Goal: Information Seeking & Learning: Find specific fact

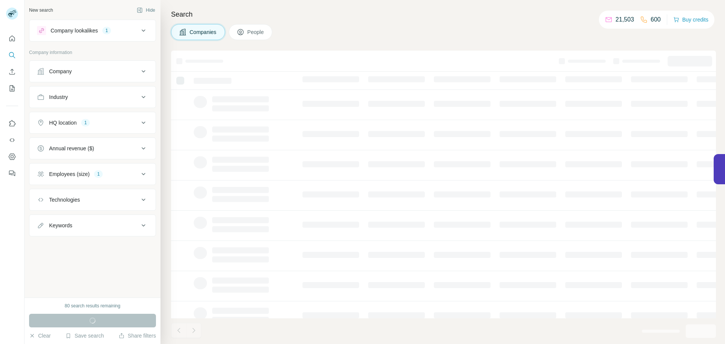
click at [106, 167] on button "Employees (size) 1" at bounding box center [92, 174] width 126 height 18
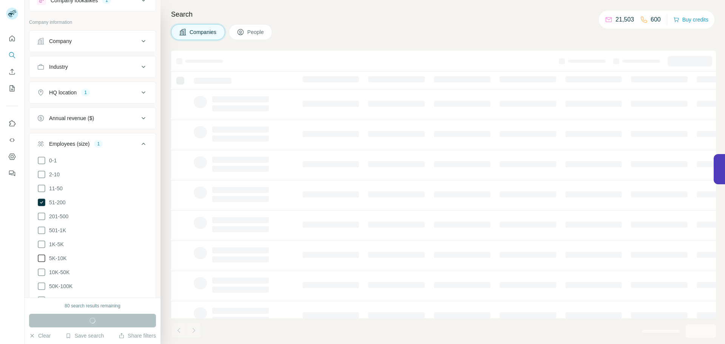
scroll to position [76, 0]
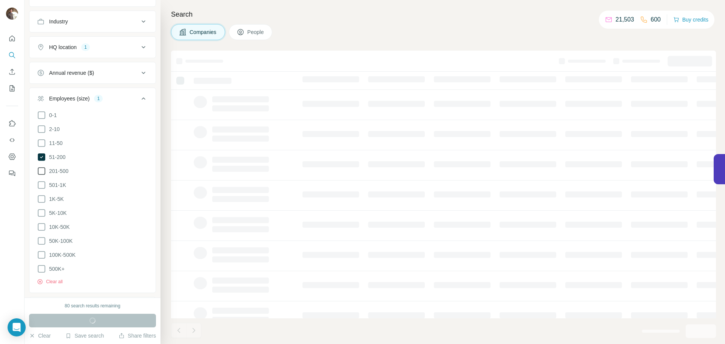
click at [62, 172] on span "201-500" at bounding box center [57, 171] width 22 height 8
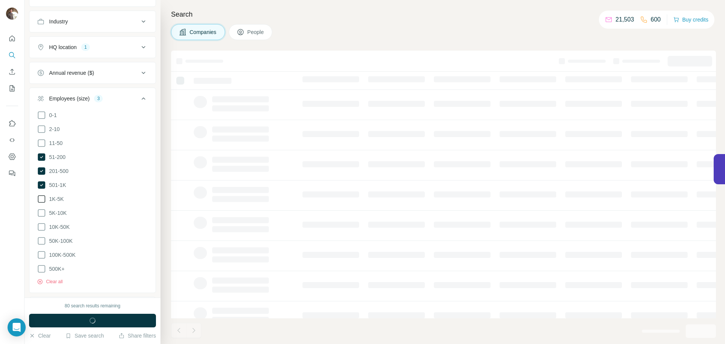
click at [60, 198] on span "1K-5K" at bounding box center [55, 199] width 18 height 8
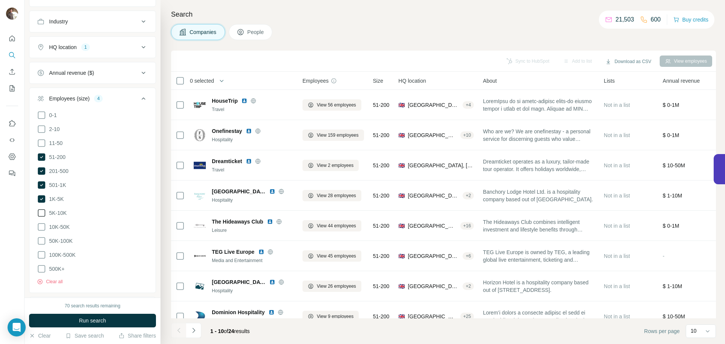
click at [59, 209] on span "5K-10K" at bounding box center [56, 213] width 21 height 8
click at [97, 319] on span "Run search" at bounding box center [92, 321] width 27 height 8
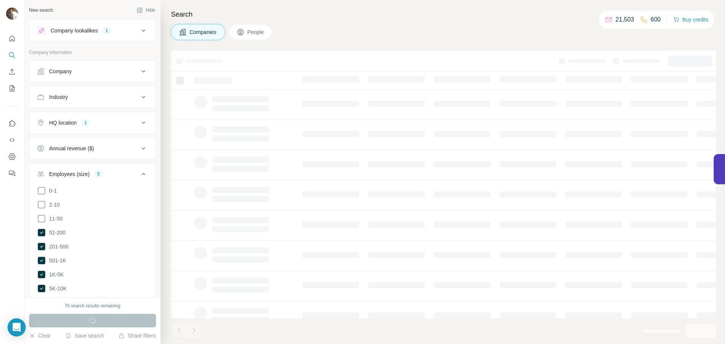
click at [362, 22] on div "Search Companies People" at bounding box center [442, 172] width 565 height 344
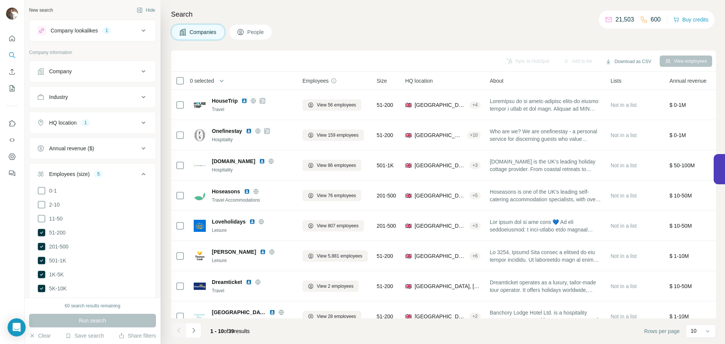
click at [139, 31] on icon at bounding box center [143, 30] width 9 height 9
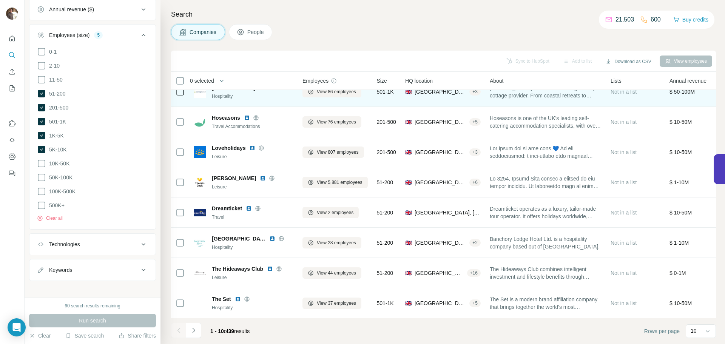
scroll to position [77, 0]
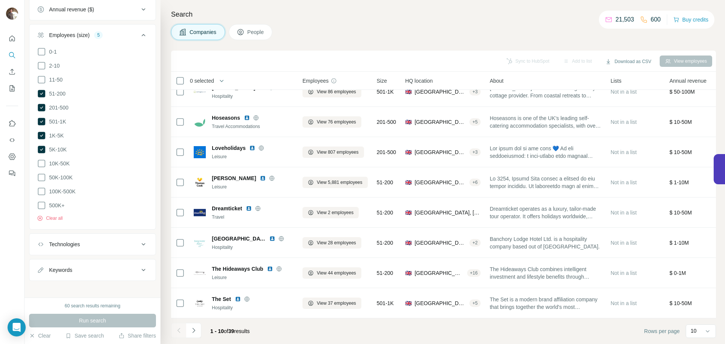
click at [333, 37] on div "Companies People" at bounding box center [443, 32] width 545 height 16
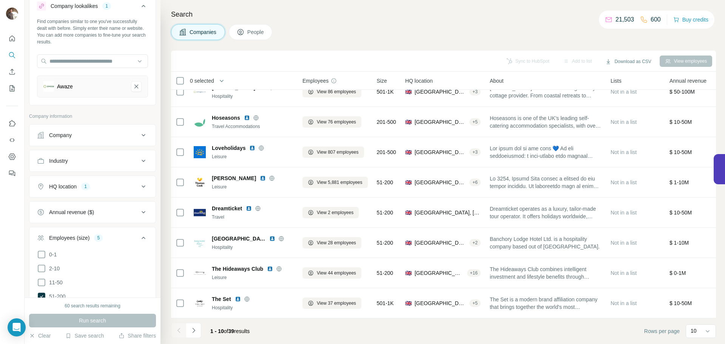
scroll to position [38, 0]
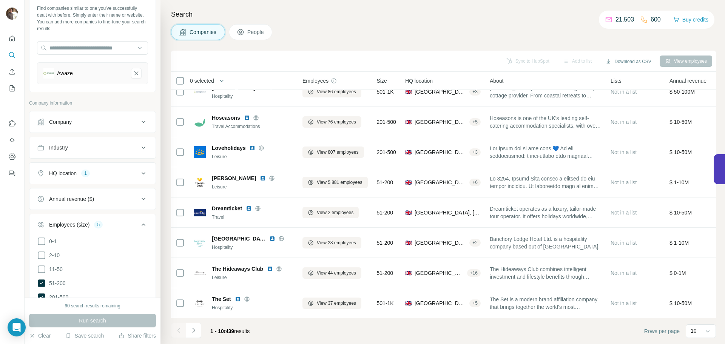
click at [132, 228] on div "Employees (size) 5" at bounding box center [88, 225] width 102 height 8
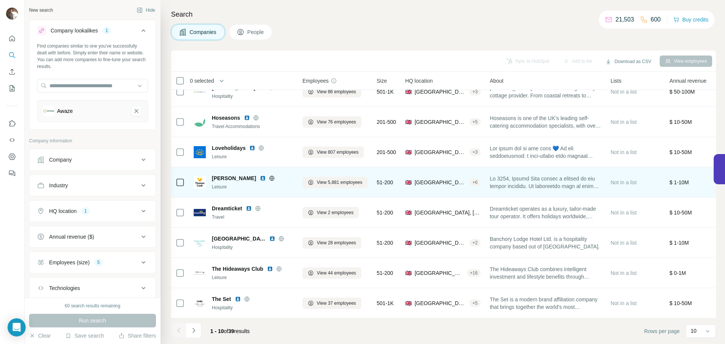
scroll to position [0, 0]
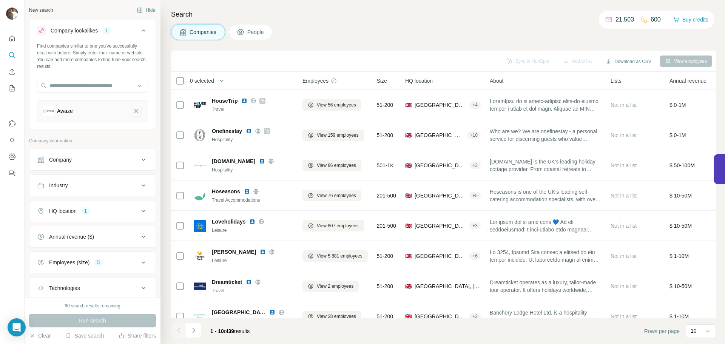
click at [133, 114] on icon "Awaze-remove-button" at bounding box center [136, 111] width 7 height 8
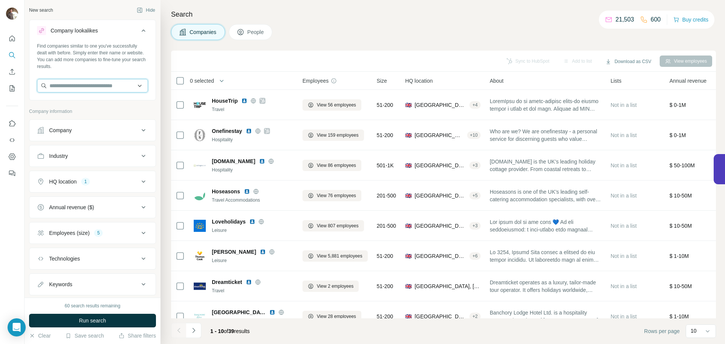
click at [100, 91] on input "text" at bounding box center [92, 86] width 111 height 14
type input "**********"
click at [96, 99] on p "MetaCompliance" at bounding box center [79, 103] width 40 height 8
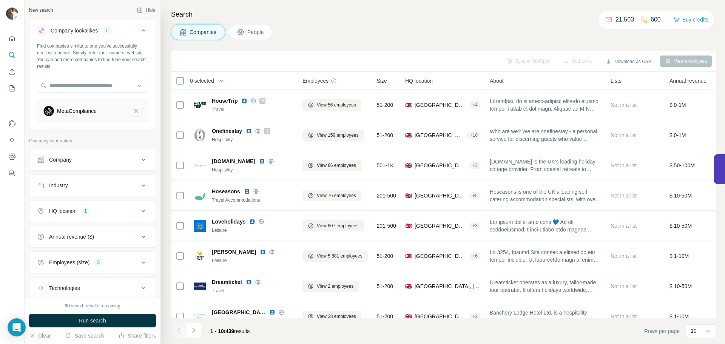
click at [391, 28] on div "Companies People" at bounding box center [443, 32] width 545 height 16
click at [108, 317] on button "Run search" at bounding box center [92, 321] width 127 height 14
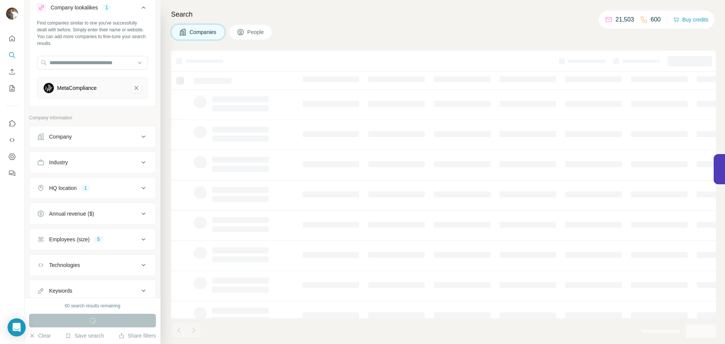
scroll to position [48, 0]
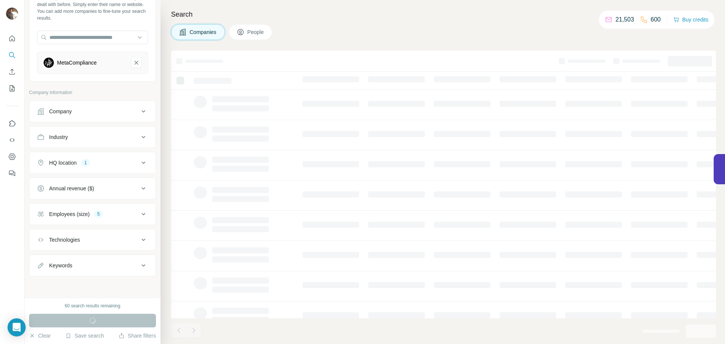
click at [333, 23] on div "Search Companies People" at bounding box center [442, 172] width 565 height 344
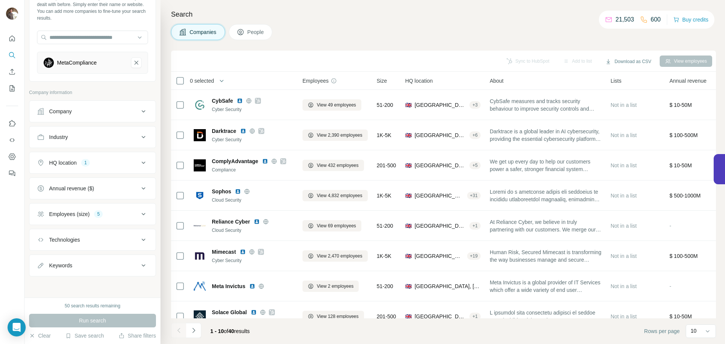
click at [302, 65] on div "Sync to HubSpot Add to list Download as CSV View employees" at bounding box center [443, 60] width 537 height 13
click at [358, 30] on div "Companies People" at bounding box center [443, 32] width 545 height 16
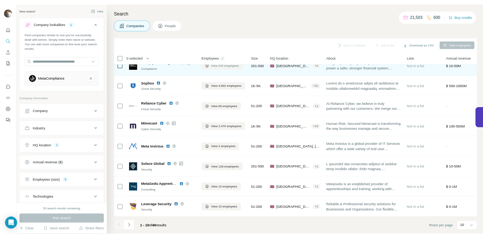
scroll to position [0, 0]
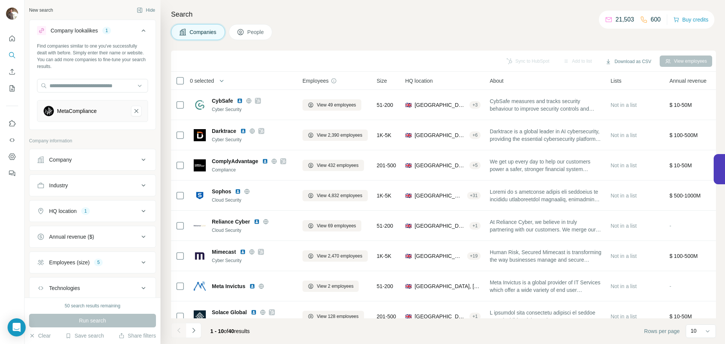
click at [387, 23] on div "Search Companies People Sync to HubSpot Add to list Download as CSV View employ…" at bounding box center [442, 172] width 565 height 344
click at [387, 22] on div "Search Companies People Sync to HubSpot Add to list Download as CSV View employ…" at bounding box center [442, 172] width 565 height 344
click at [386, 22] on div "Search Companies People Sync to HubSpot Add to list Download as CSV View employ…" at bounding box center [442, 172] width 565 height 344
click at [318, 23] on div "Search Companies People Sync to HubSpot Add to list Download as CSV View employ…" at bounding box center [442, 172] width 565 height 344
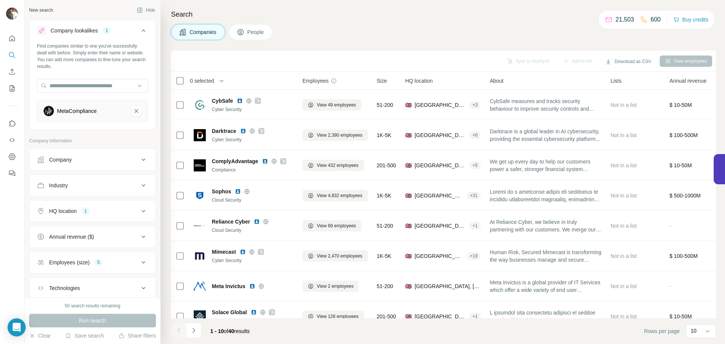
click at [318, 23] on div "Search Companies People Sync to HubSpot Add to list Download as CSV View employ…" at bounding box center [442, 172] width 565 height 344
click at [437, 14] on h4 "Search" at bounding box center [443, 14] width 545 height 11
click at [442, 36] on div "Companies People" at bounding box center [443, 32] width 545 height 16
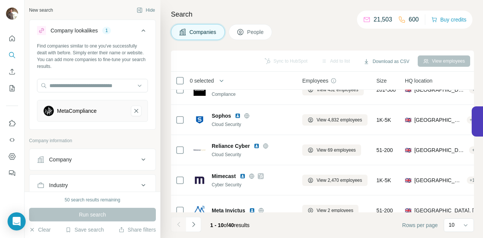
scroll to position [113, 0]
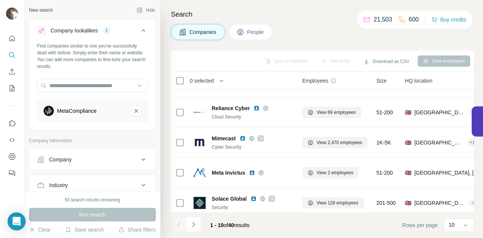
click at [301, 21] on div "Search Companies People Sync to HubSpot Add to list Download as CSV View employ…" at bounding box center [321, 119] width 323 height 238
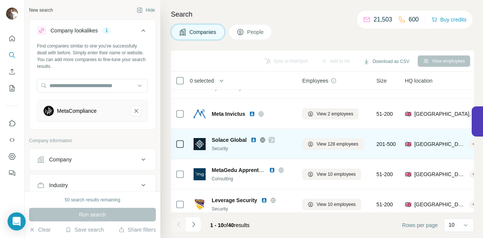
scroll to position [183, 0]
